Goal: Complete application form

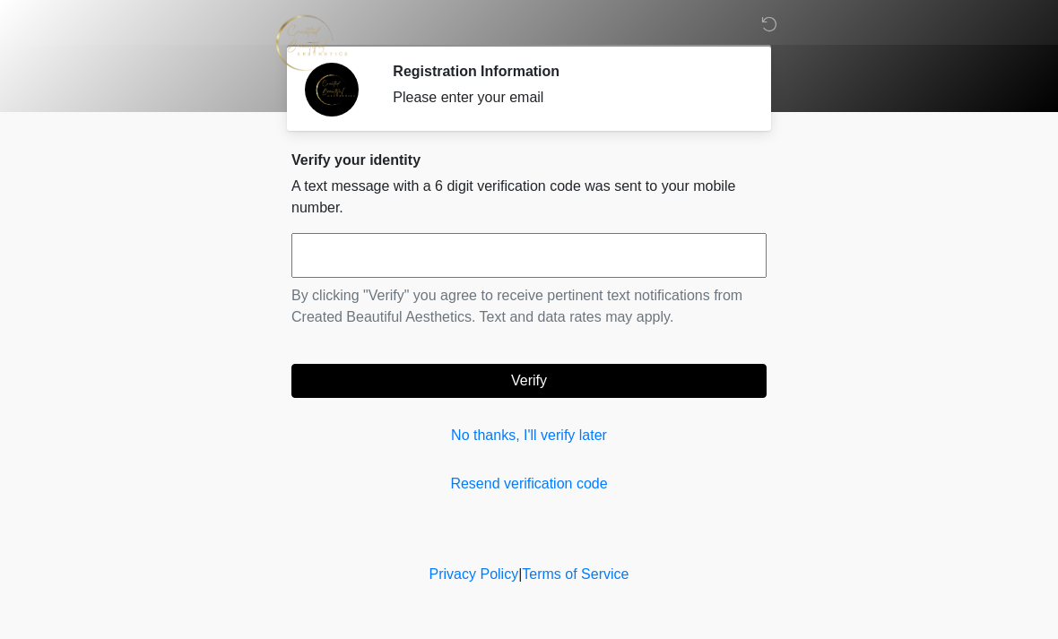
click at [523, 268] on input "text" at bounding box center [528, 255] width 475 height 45
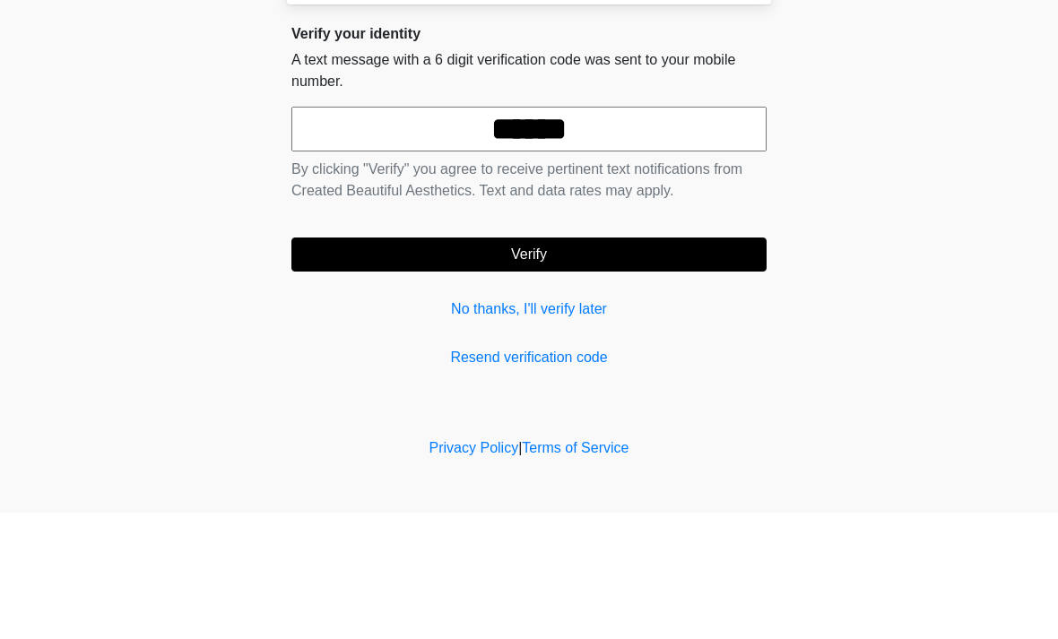
type input "******"
click at [596, 364] on button "Verify" at bounding box center [528, 381] width 475 height 34
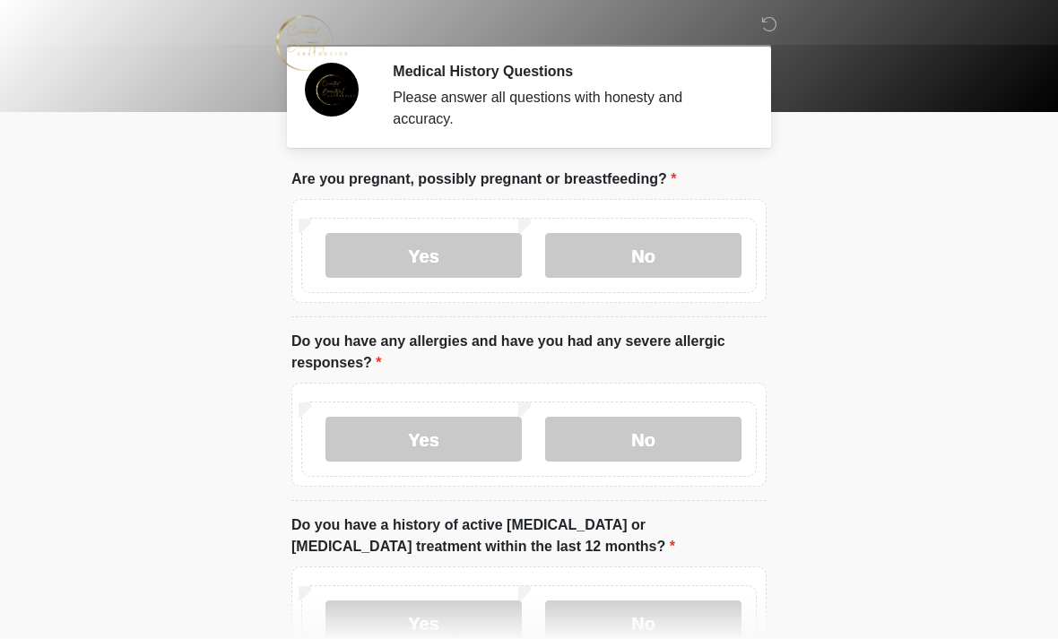
click at [687, 248] on label "No" at bounding box center [643, 255] width 196 height 45
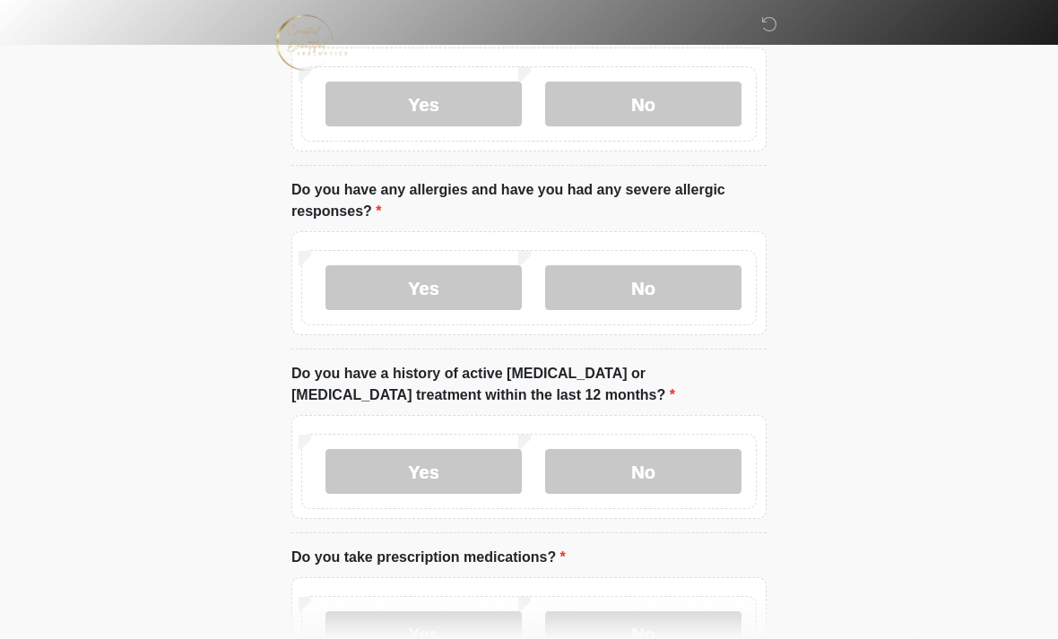
scroll to position [152, 0]
click at [473, 289] on label "Yes" at bounding box center [423, 286] width 196 height 45
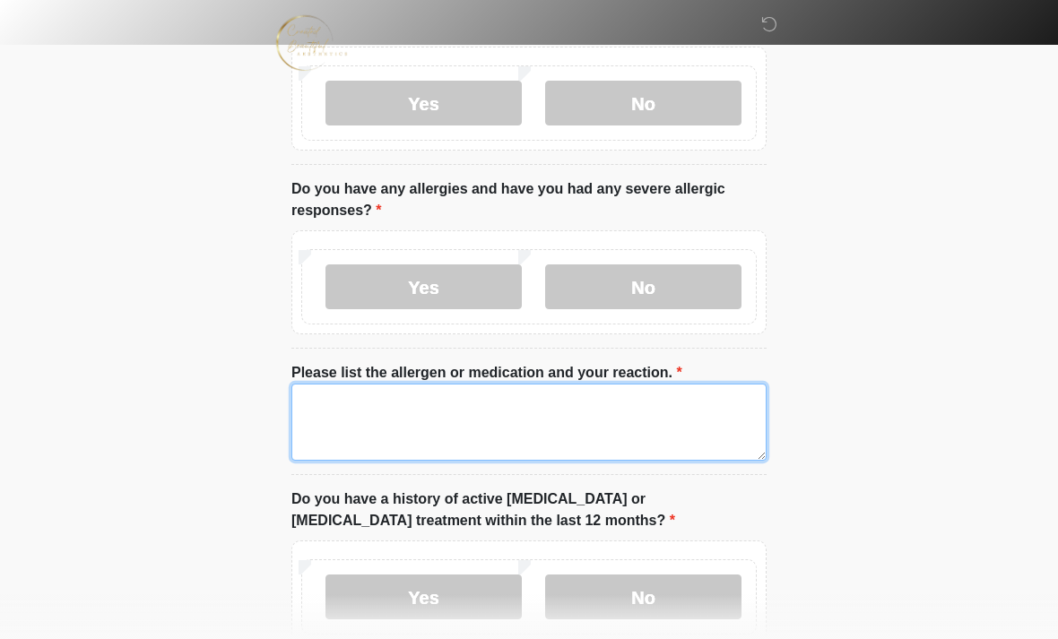
click at [407, 430] on textarea "Please list the allergen or medication and your reaction." at bounding box center [528, 422] width 475 height 77
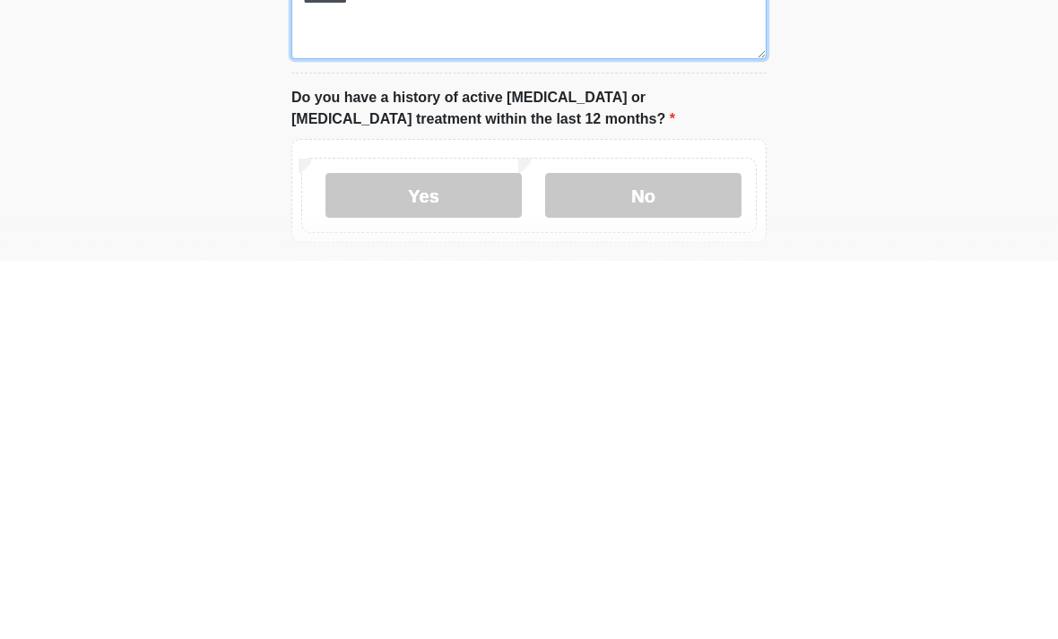
scroll to position [188, 0]
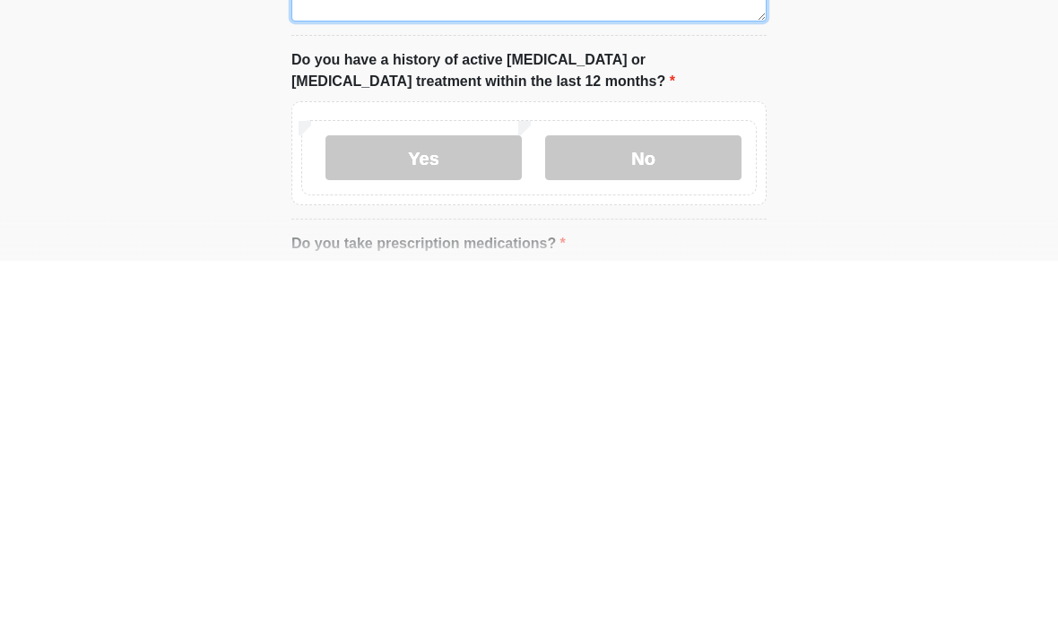
type textarea "********"
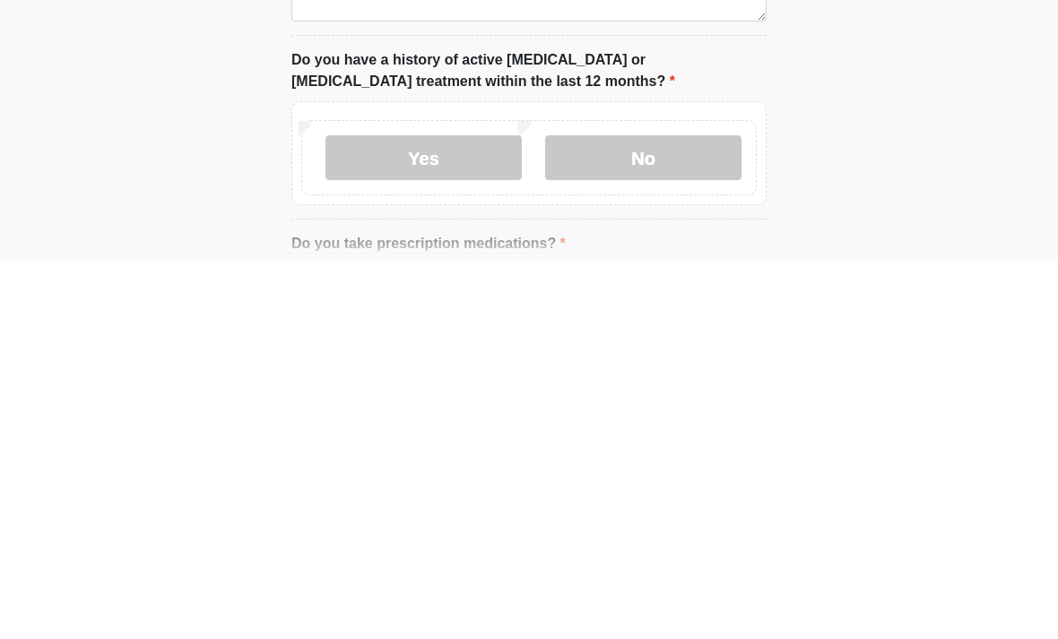
click at [686, 514] on label "No" at bounding box center [643, 536] width 196 height 45
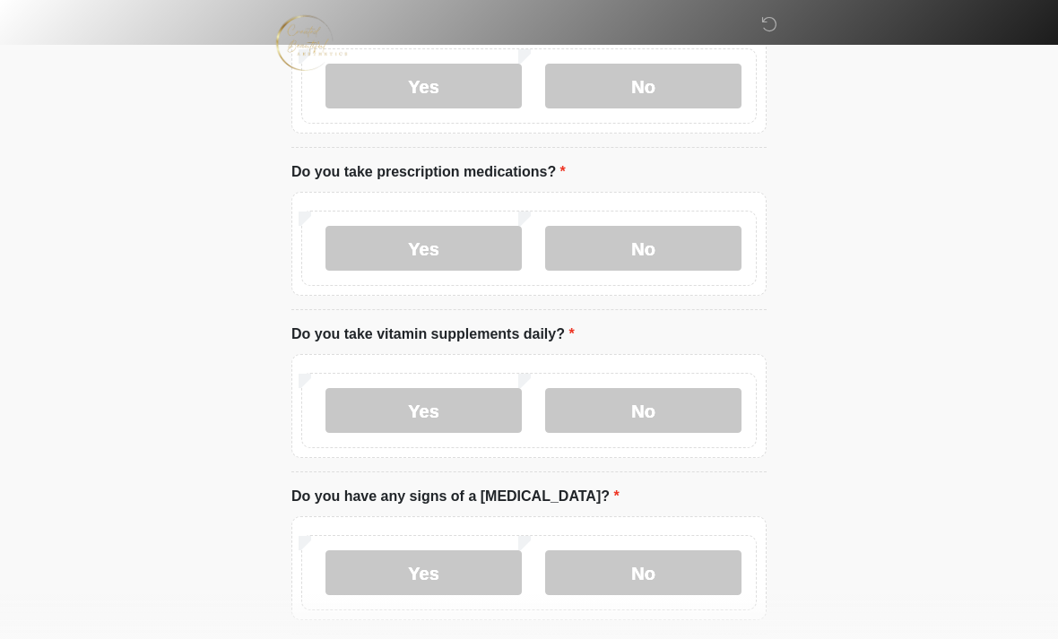
scroll to position [664, 0]
click at [451, 249] on label "Yes" at bounding box center [423, 247] width 196 height 45
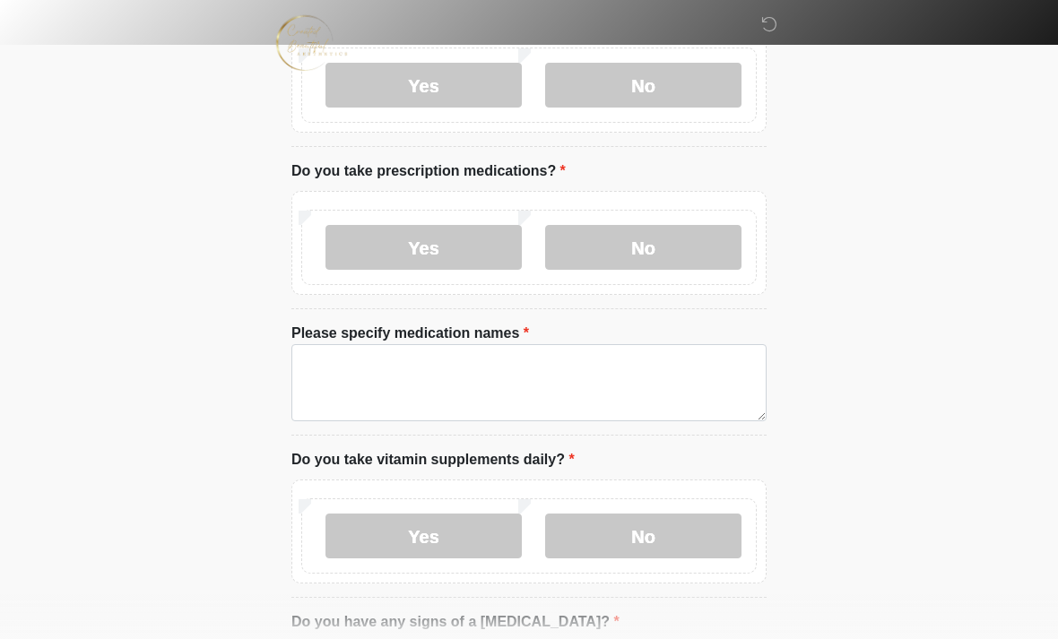
click at [678, 245] on label "No" at bounding box center [643, 247] width 196 height 45
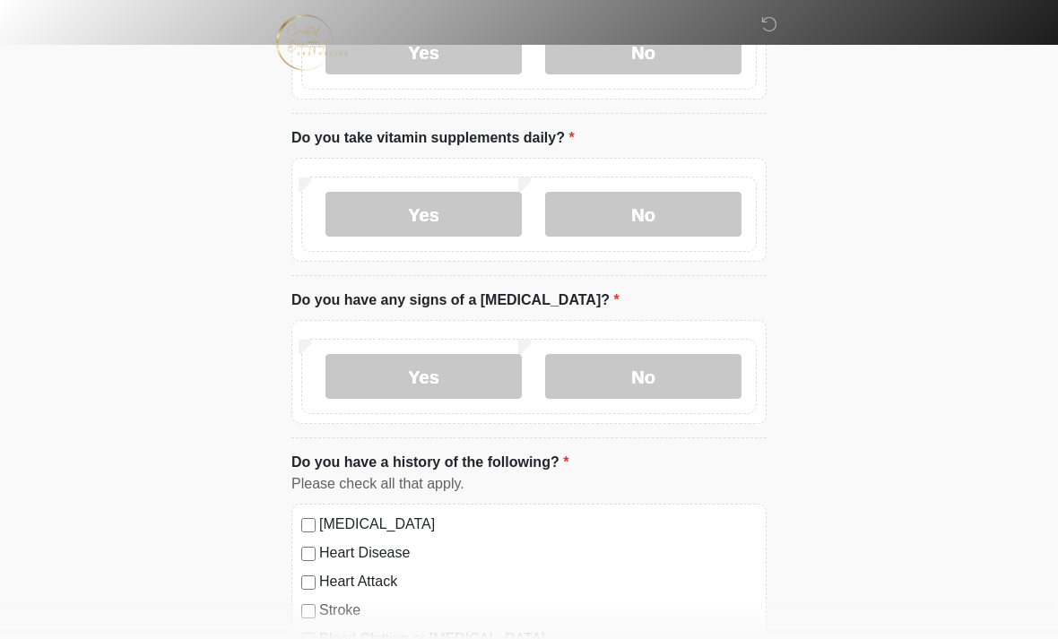
scroll to position [875, 0]
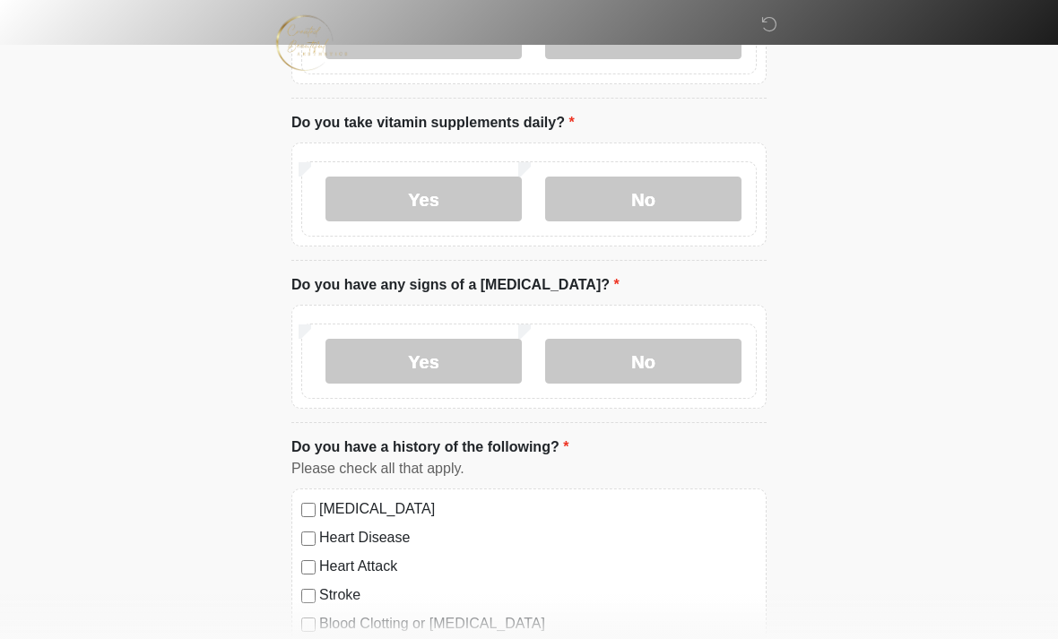
click at [461, 192] on label "Yes" at bounding box center [423, 199] width 196 height 45
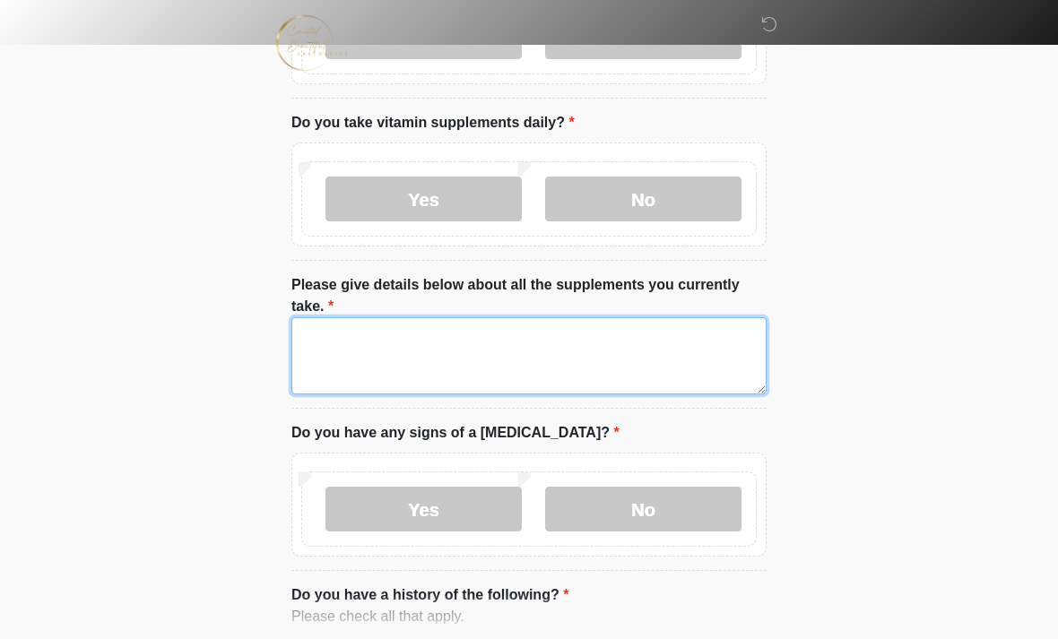
click at [439, 341] on textarea "Please give details below about all the supplements you currently take." at bounding box center [528, 355] width 475 height 77
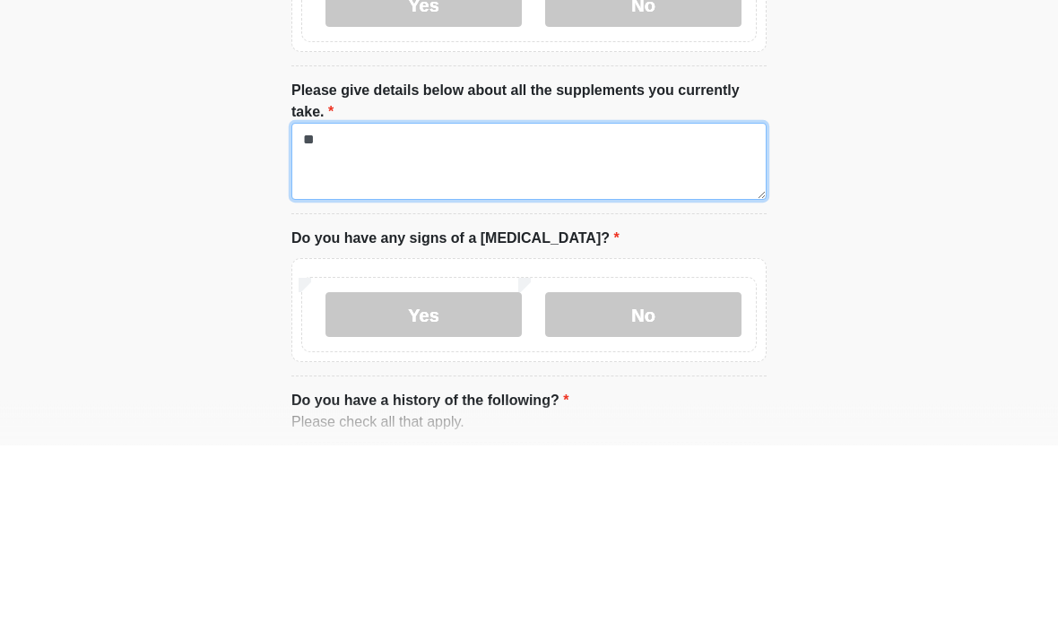
type textarea "*"
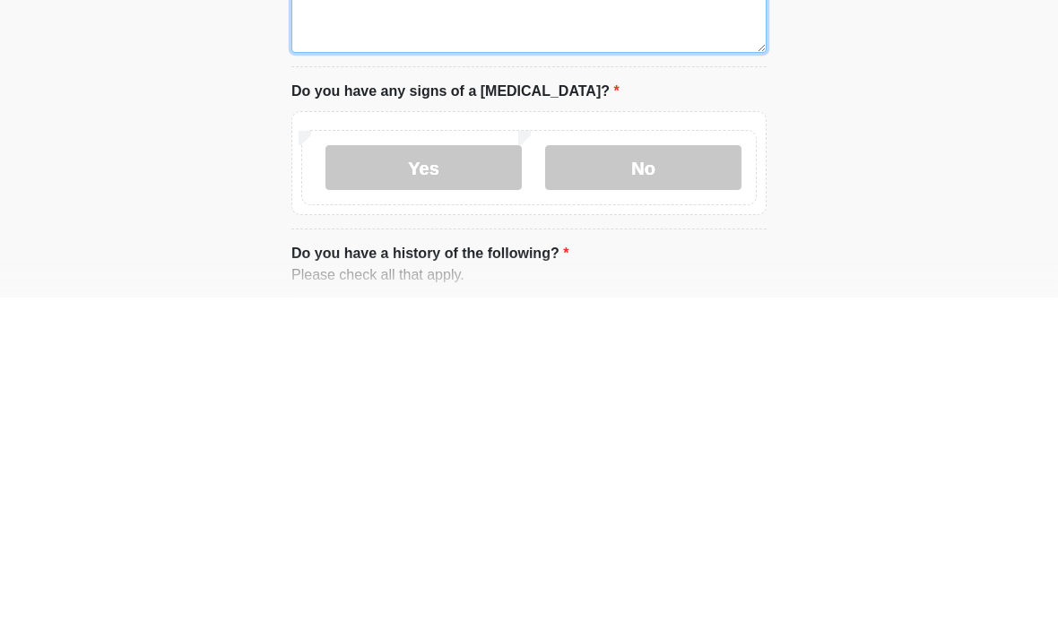
type textarea "**********"
click at [667, 487] on label "No" at bounding box center [643, 509] width 196 height 45
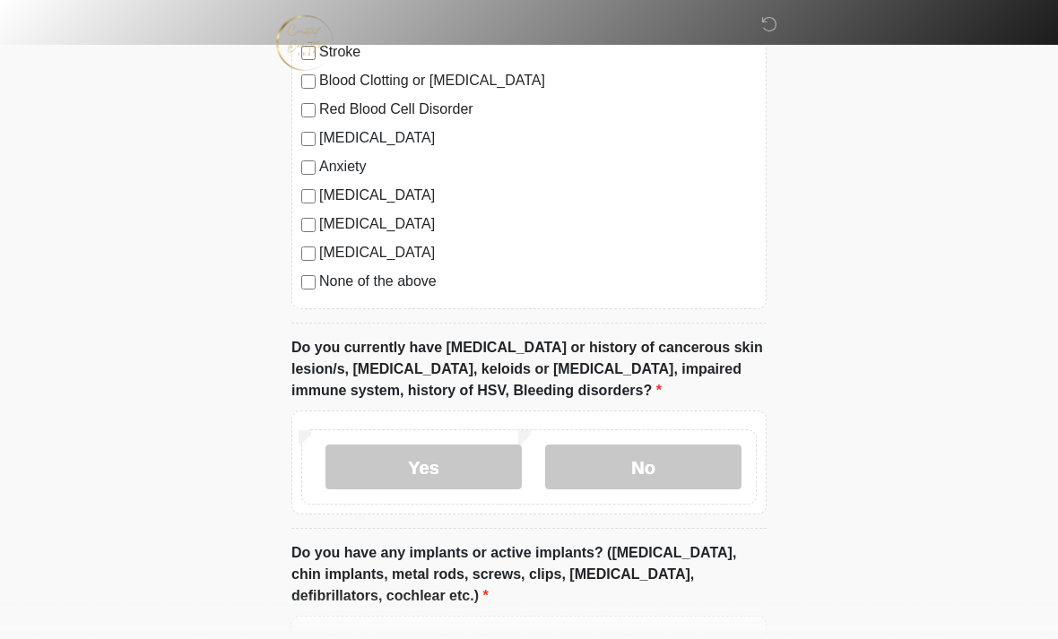
scroll to position [1572, 0]
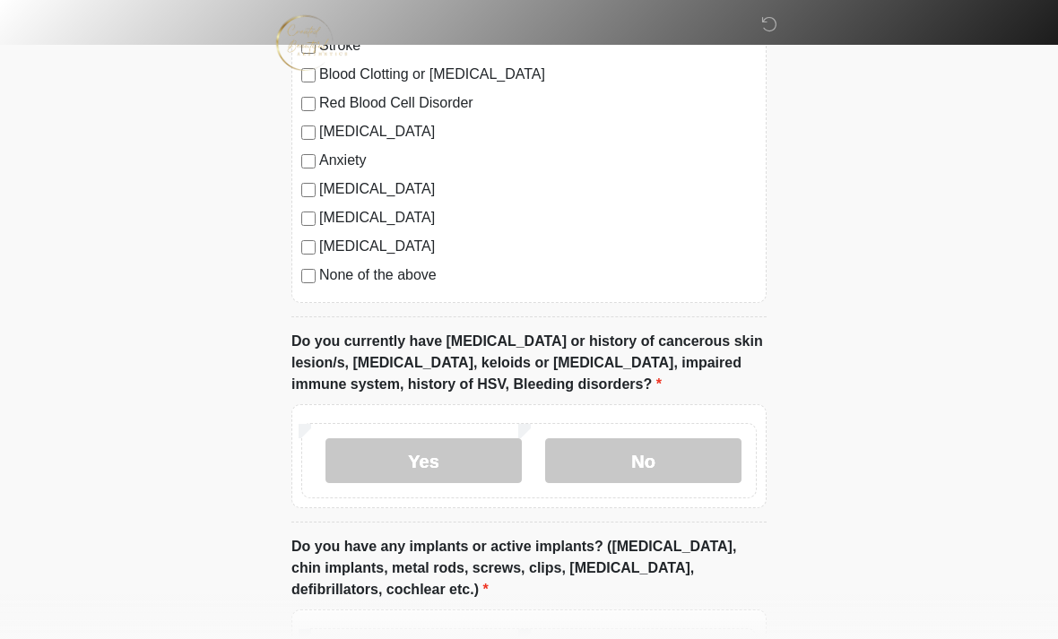
click at [669, 448] on label "No" at bounding box center [643, 460] width 196 height 45
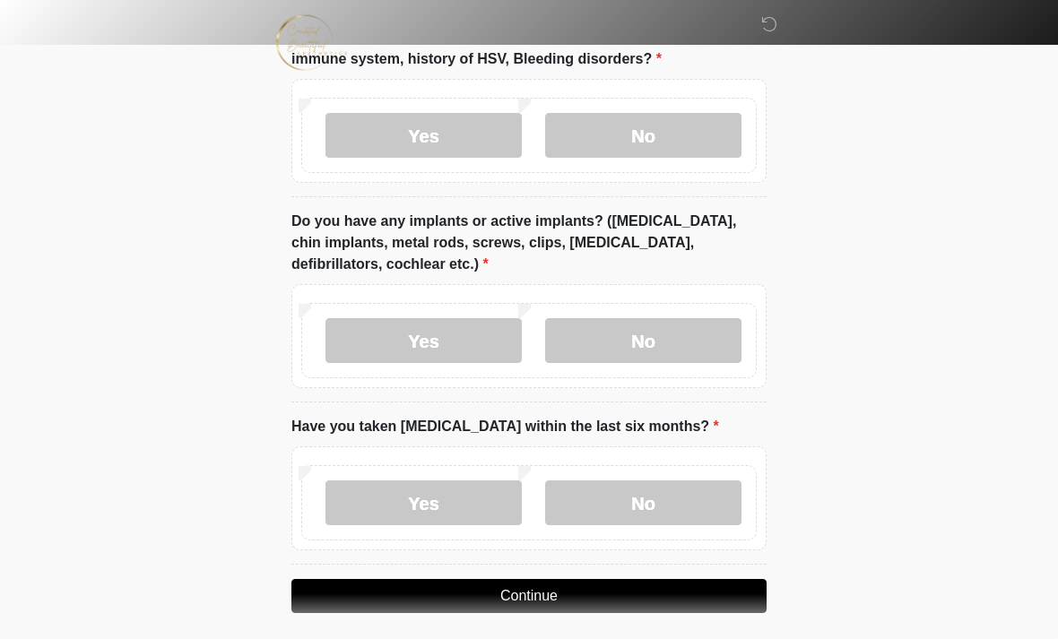
scroll to position [1905, 0]
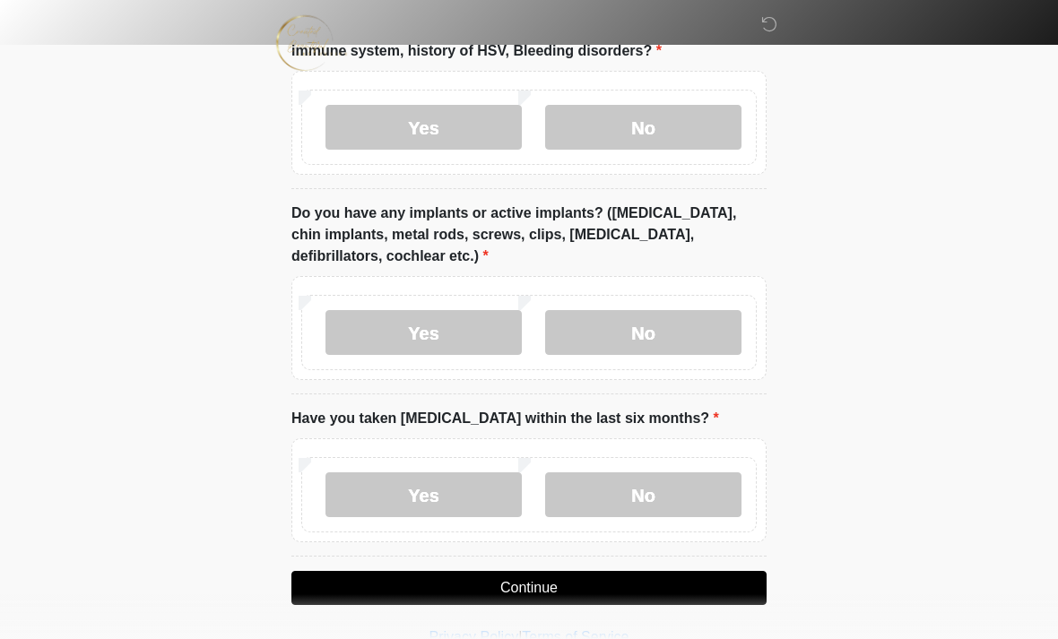
click at [666, 322] on label "No" at bounding box center [643, 332] width 196 height 45
click at [695, 490] on label "No" at bounding box center [643, 494] width 196 height 45
click at [695, 585] on button "Continue" at bounding box center [528, 588] width 475 height 34
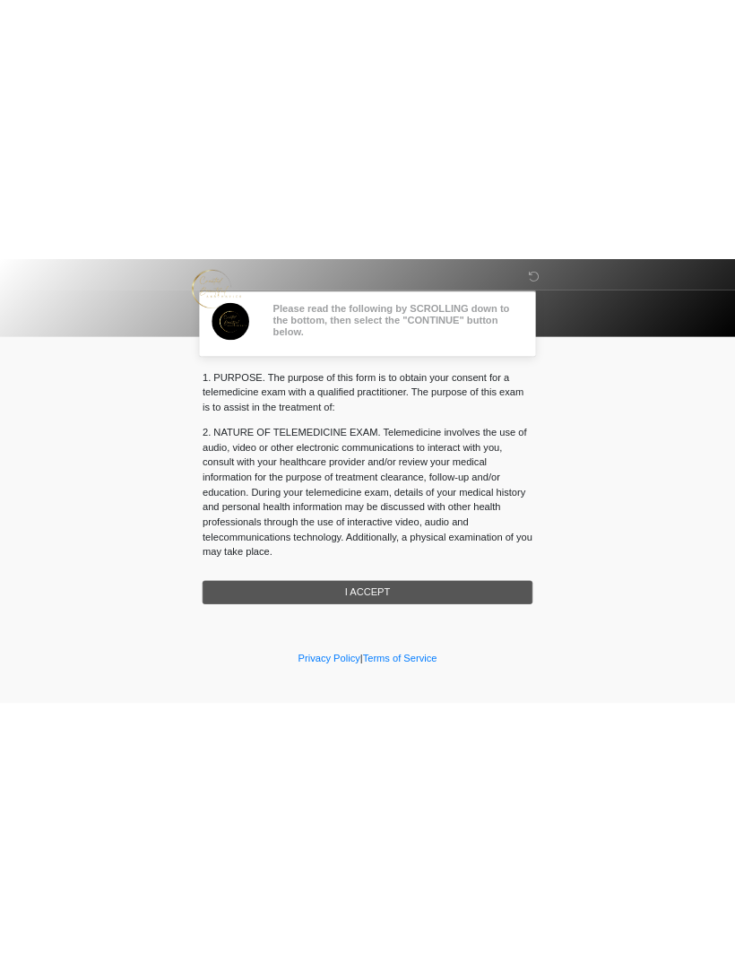
scroll to position [0, 0]
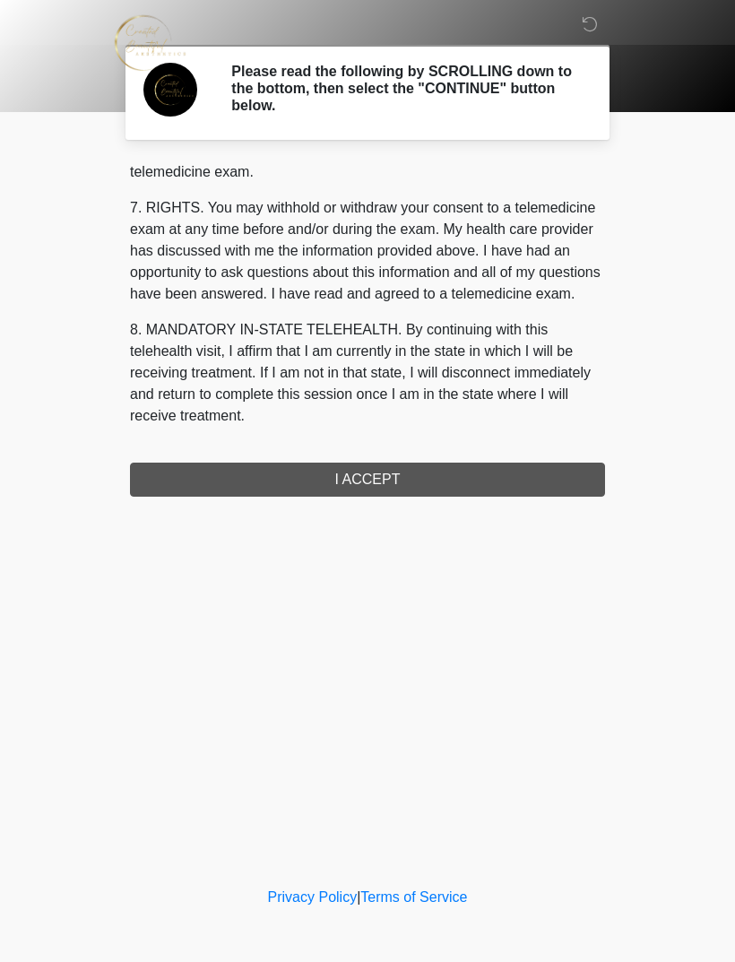
click at [443, 478] on div "1. PURPOSE. The purpose of this form is to obtain your consent for a telemedici…" at bounding box center [367, 328] width 475 height 336
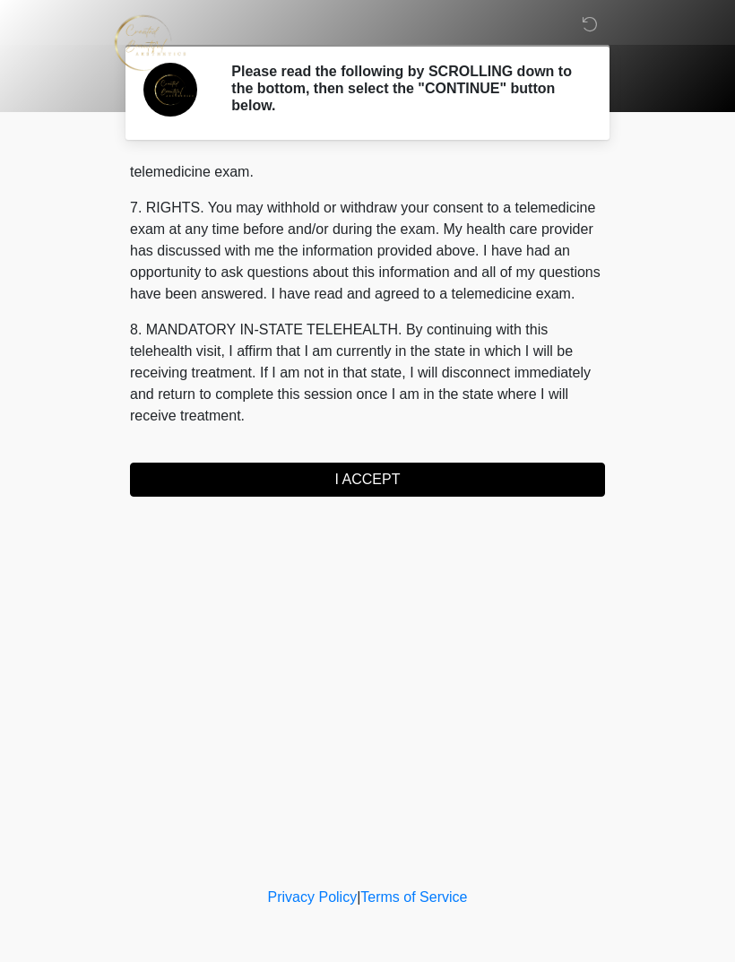
click at [436, 481] on button "I ACCEPT" at bounding box center [367, 479] width 475 height 34
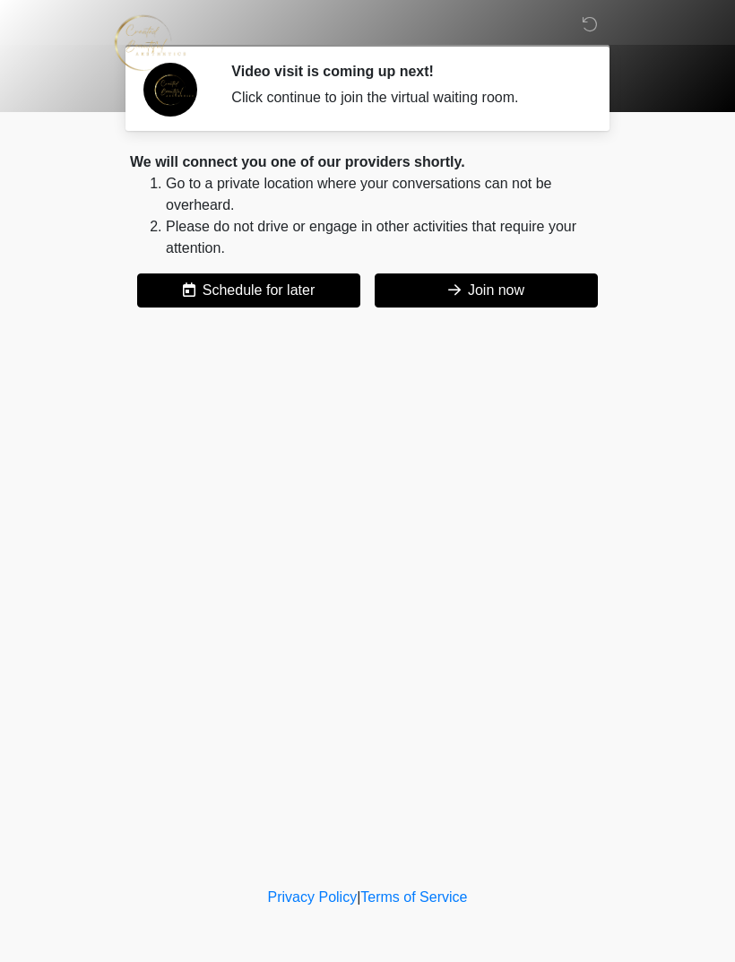
click at [512, 283] on button "Join now" at bounding box center [486, 290] width 223 height 34
click at [553, 298] on button "Join now" at bounding box center [486, 290] width 223 height 34
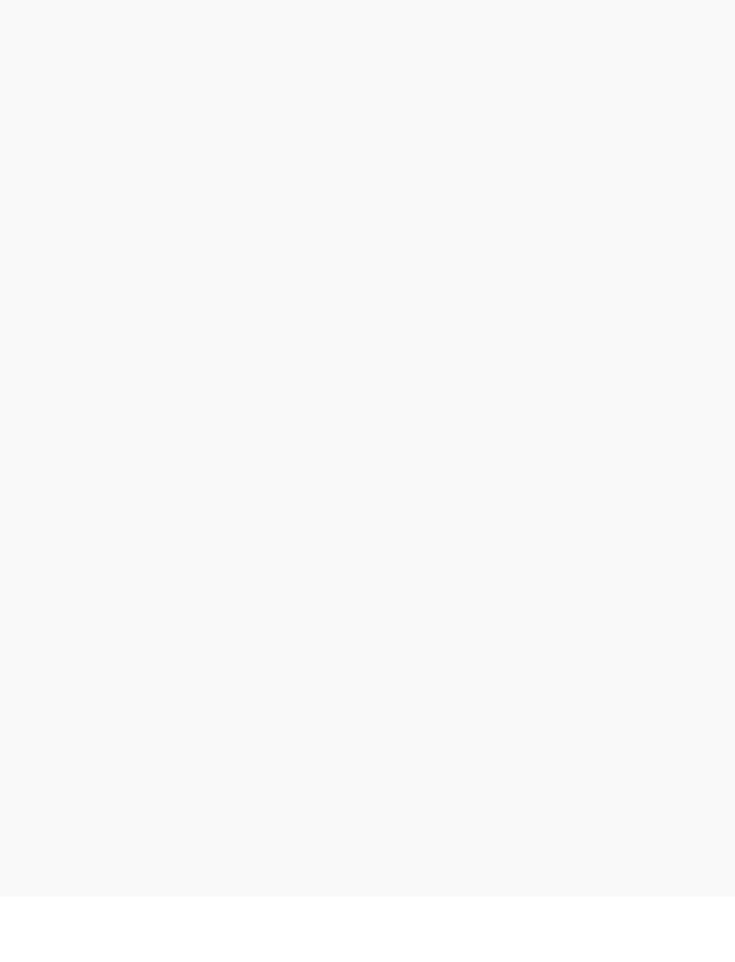
scroll to position [5, 0]
